Goal: Transaction & Acquisition: Purchase product/service

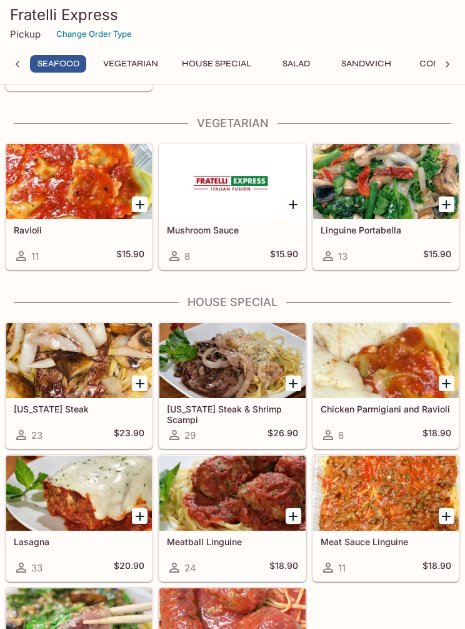
click at [395, 257] on div "13 $15.90" at bounding box center [386, 255] width 131 height 15
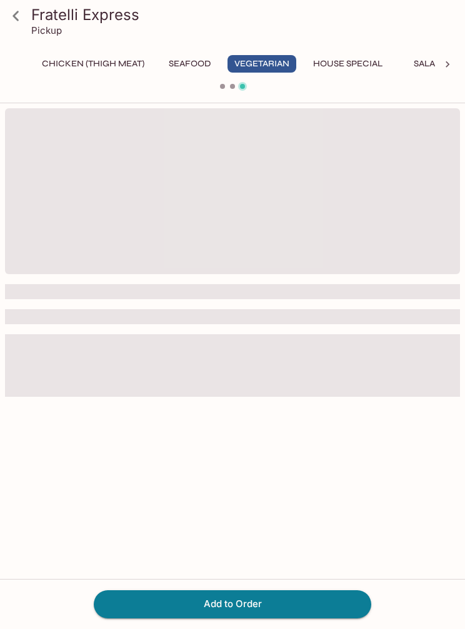
click at [23, 9] on icon at bounding box center [16, 16] width 22 height 22
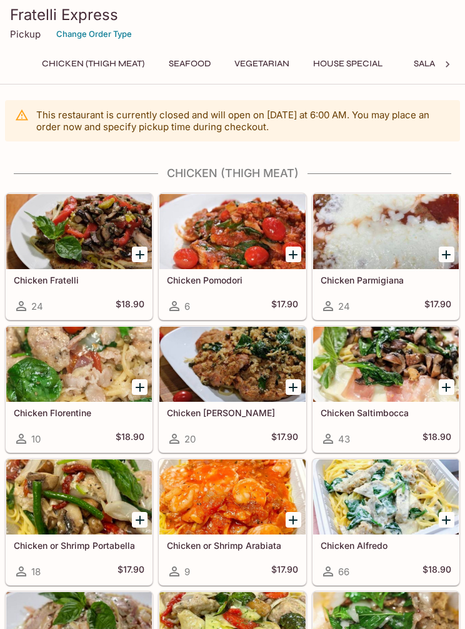
click at [221, 277] on h5 "Chicken Pomodori" at bounding box center [232, 280] width 131 height 11
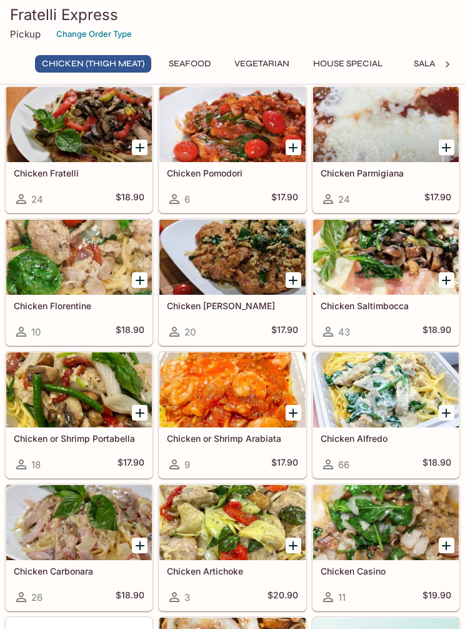
scroll to position [106, 0]
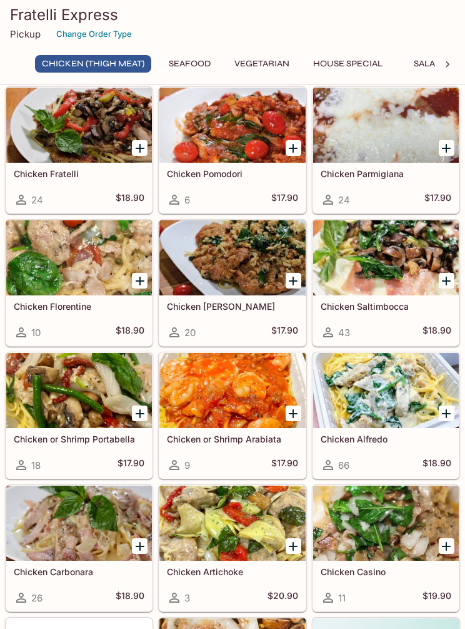
click at [241, 280] on div at bounding box center [233, 257] width 146 height 75
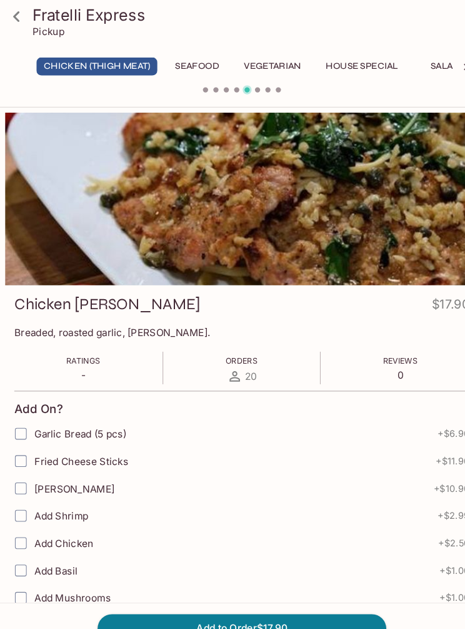
click at [23, 21] on icon at bounding box center [16, 16] width 22 height 22
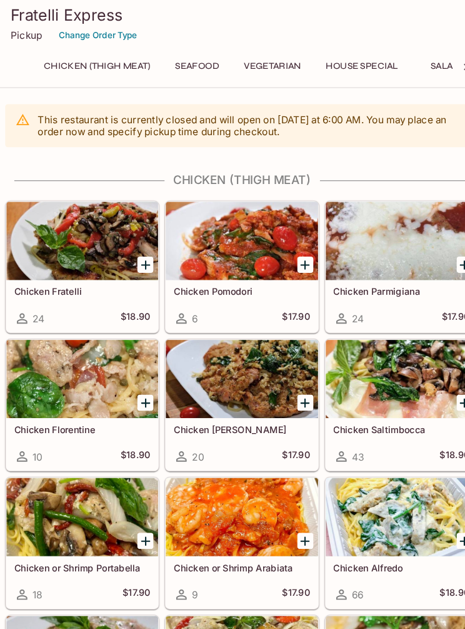
click at [406, 375] on div at bounding box center [386, 364] width 146 height 75
